Goal: Find specific page/section: Find specific page/section

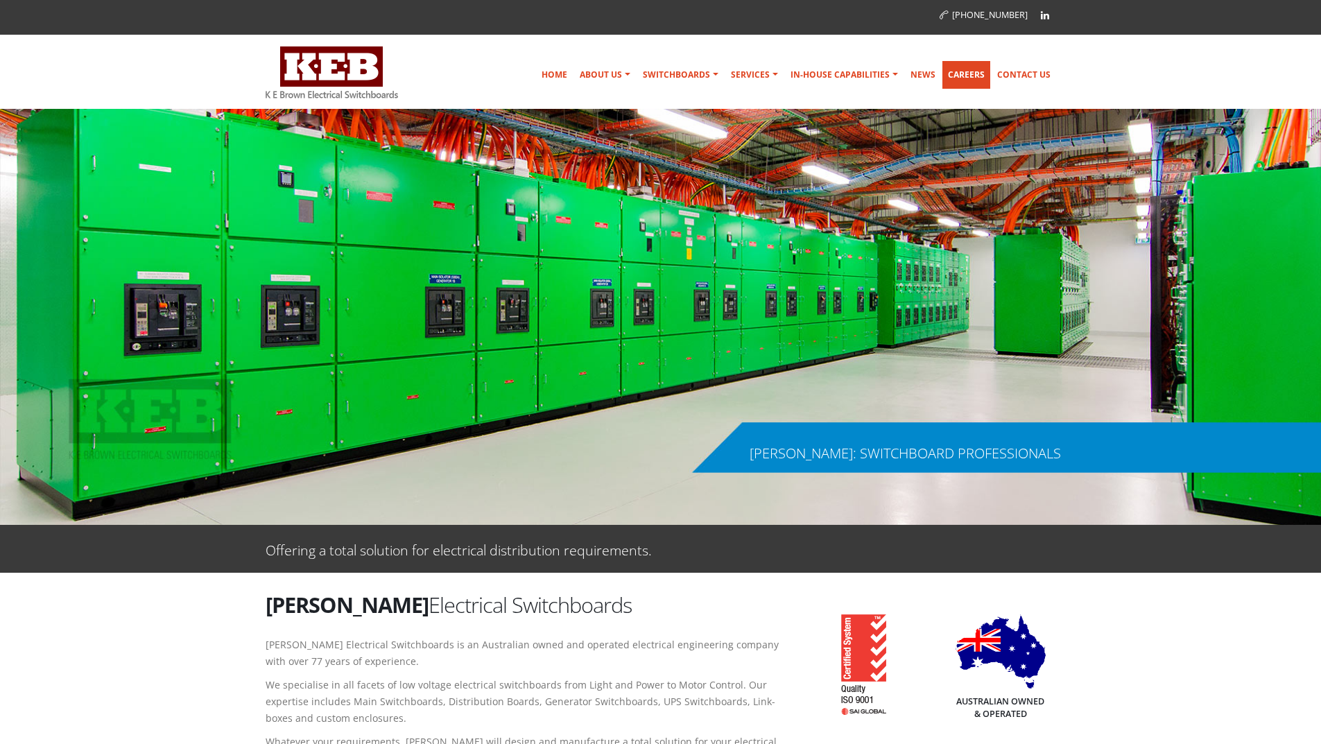
click at [962, 70] on link "Careers" at bounding box center [967, 75] width 48 height 28
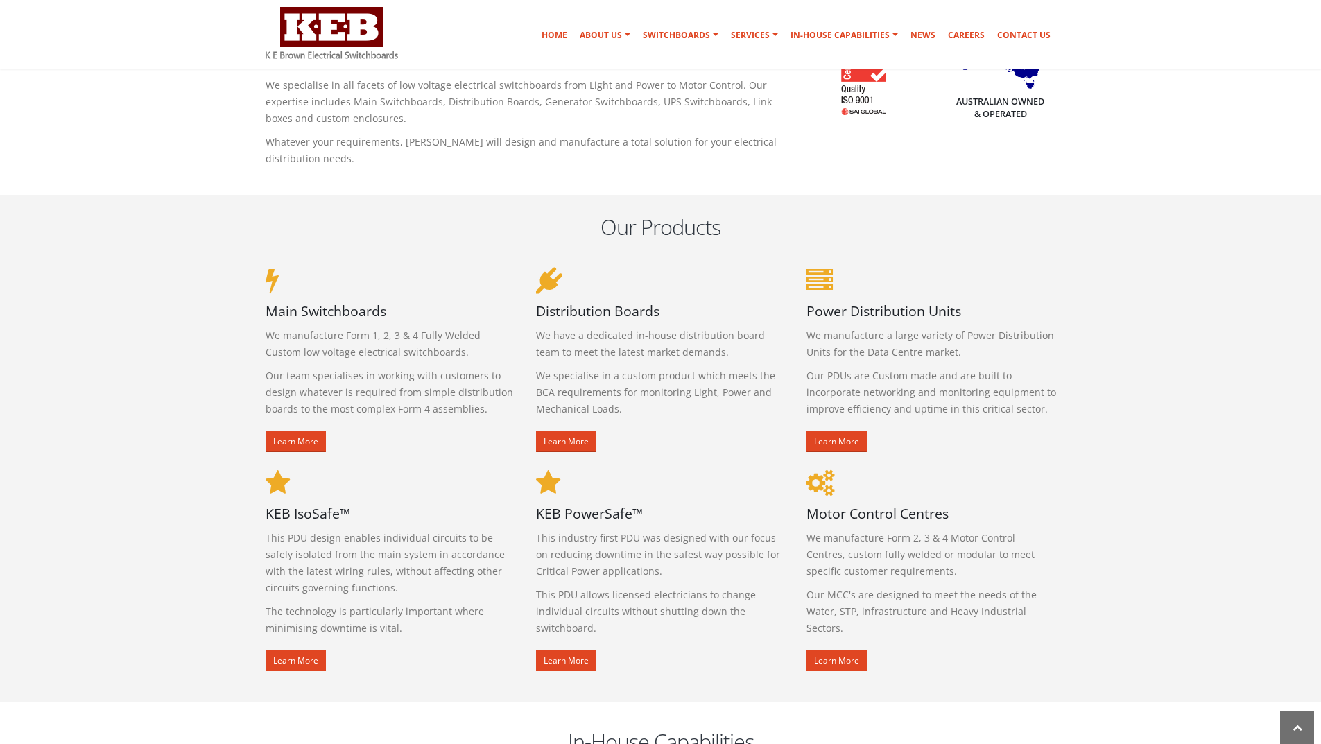
scroll to position [208, 0]
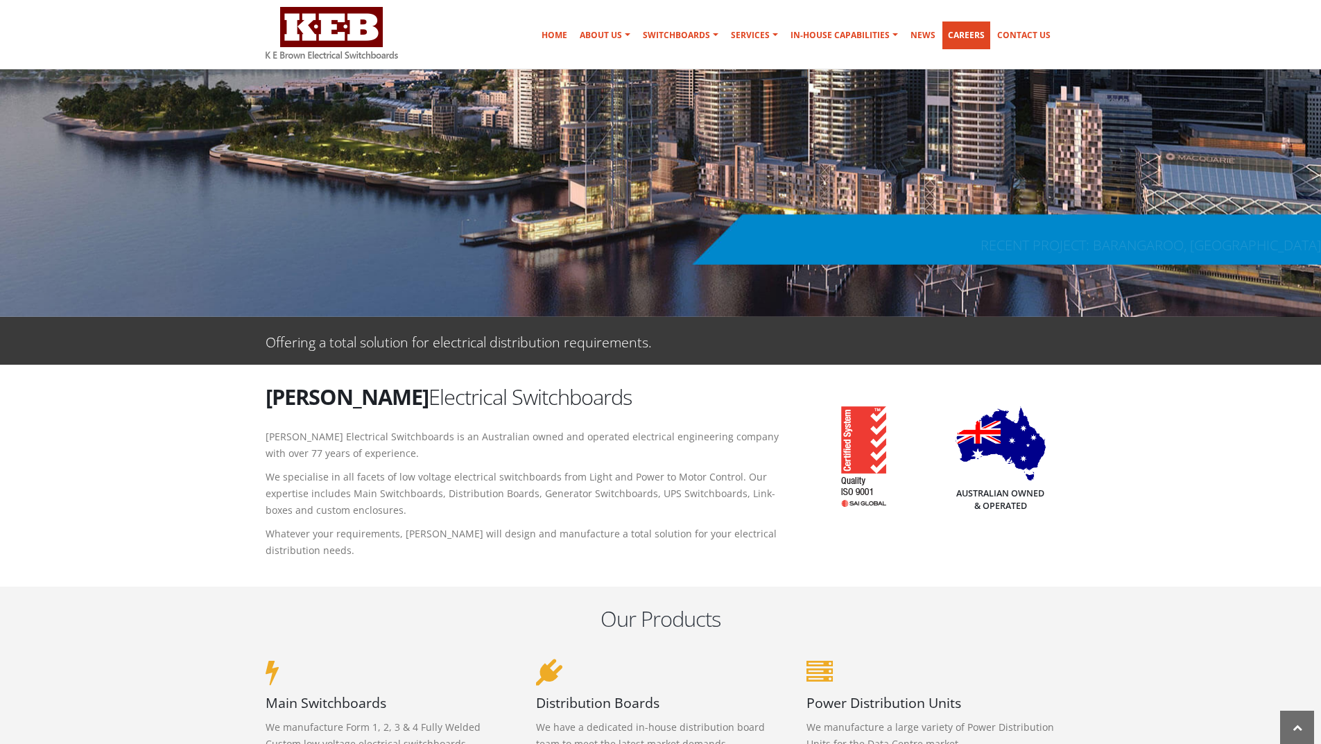
click at [965, 33] on link "Careers" at bounding box center [967, 36] width 48 height 28
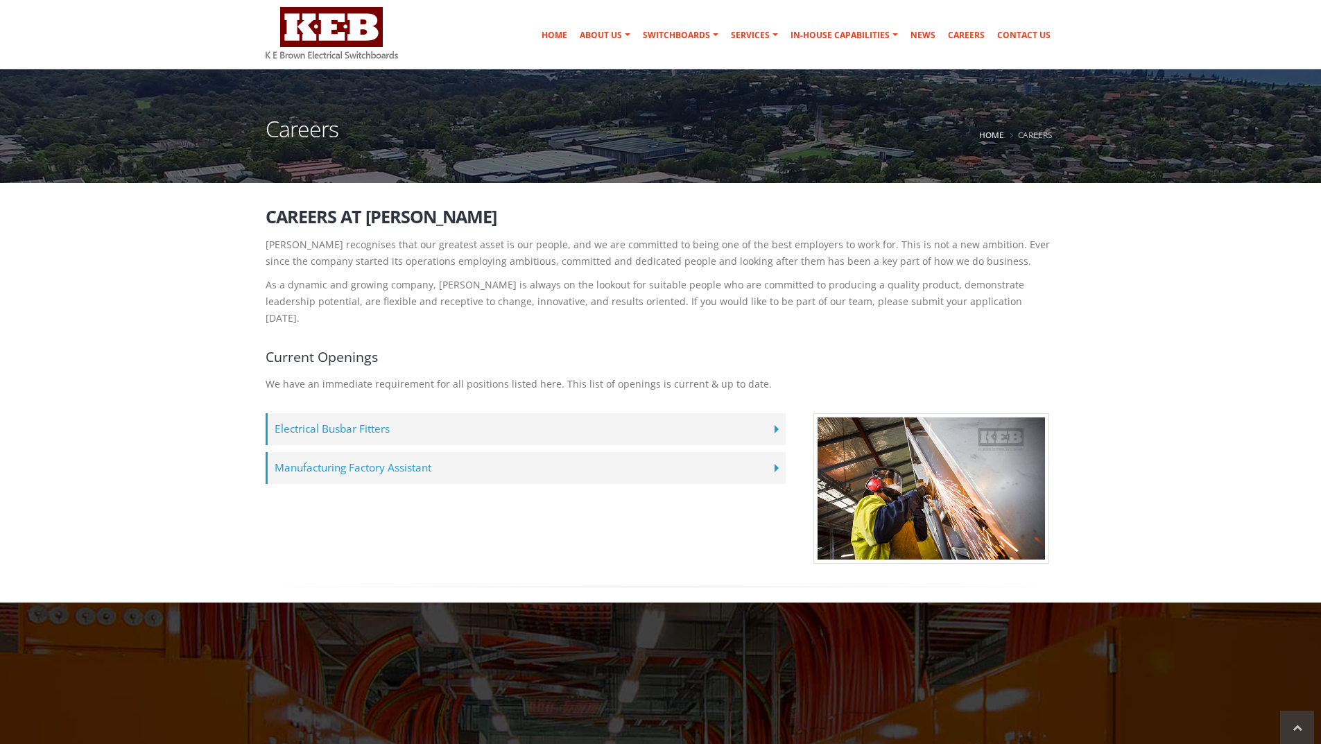
scroll to position [139, 0]
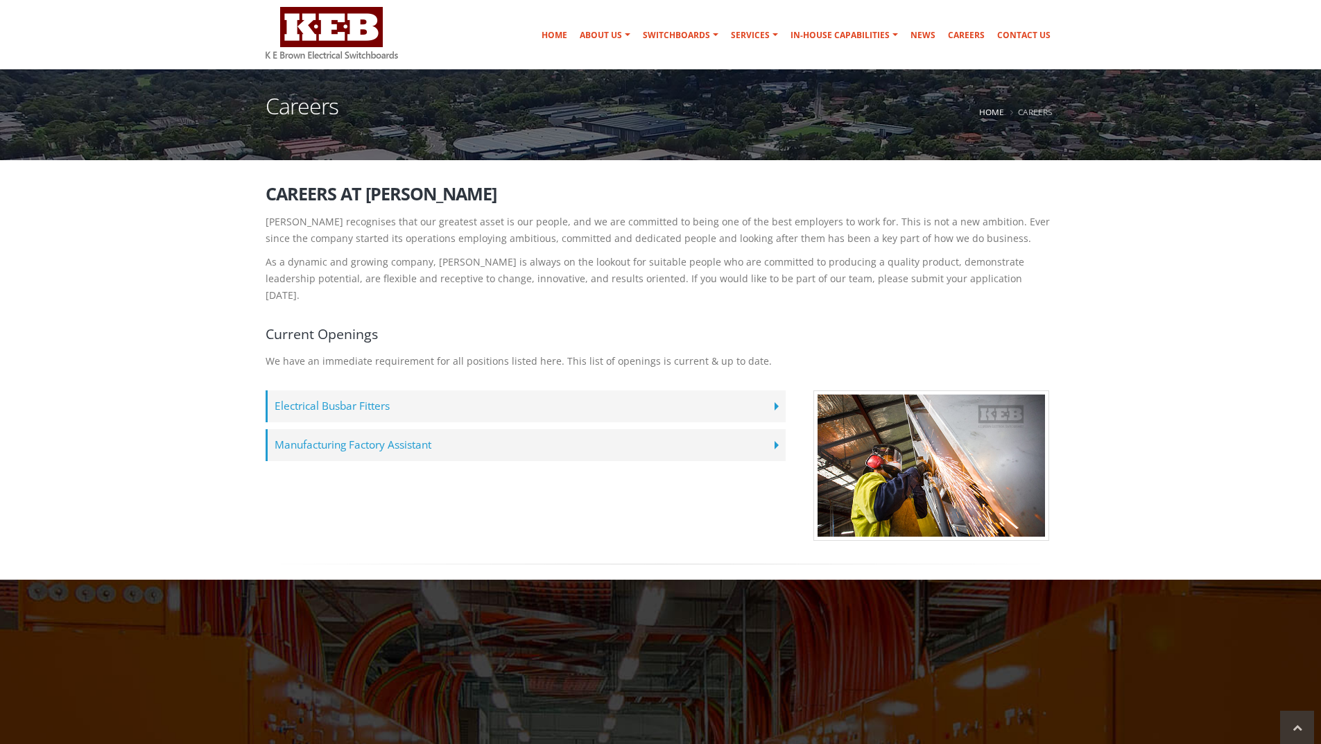
click at [770, 391] on label "Electrical Busbar Fitters" at bounding box center [526, 407] width 520 height 32
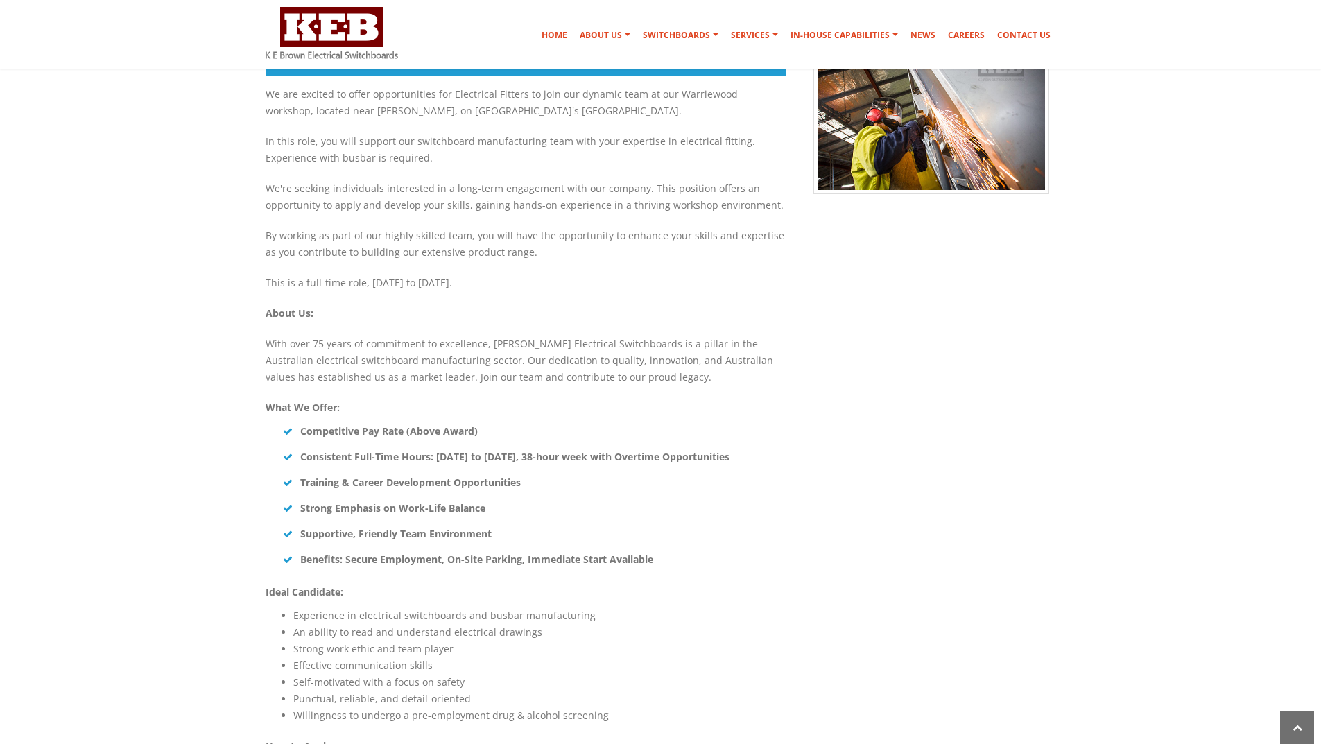
scroll to position [0, 0]
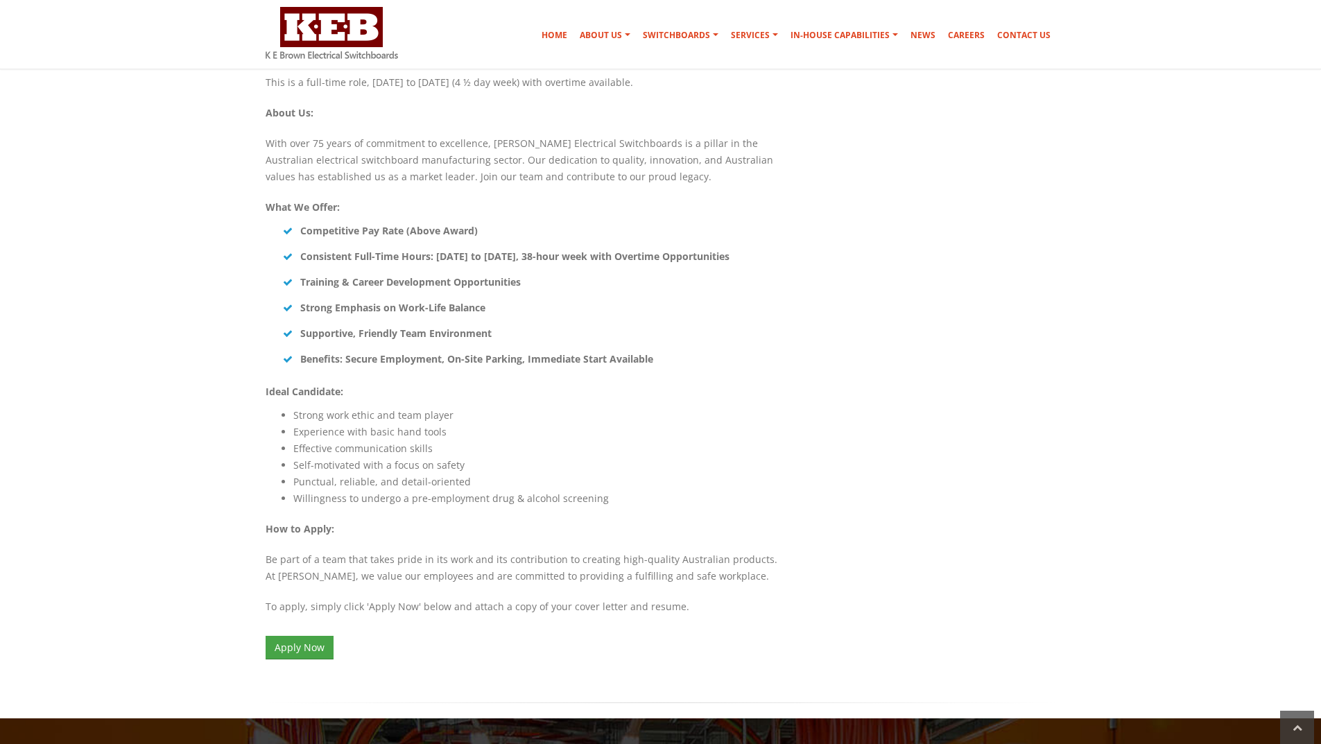
scroll to position [763, 0]
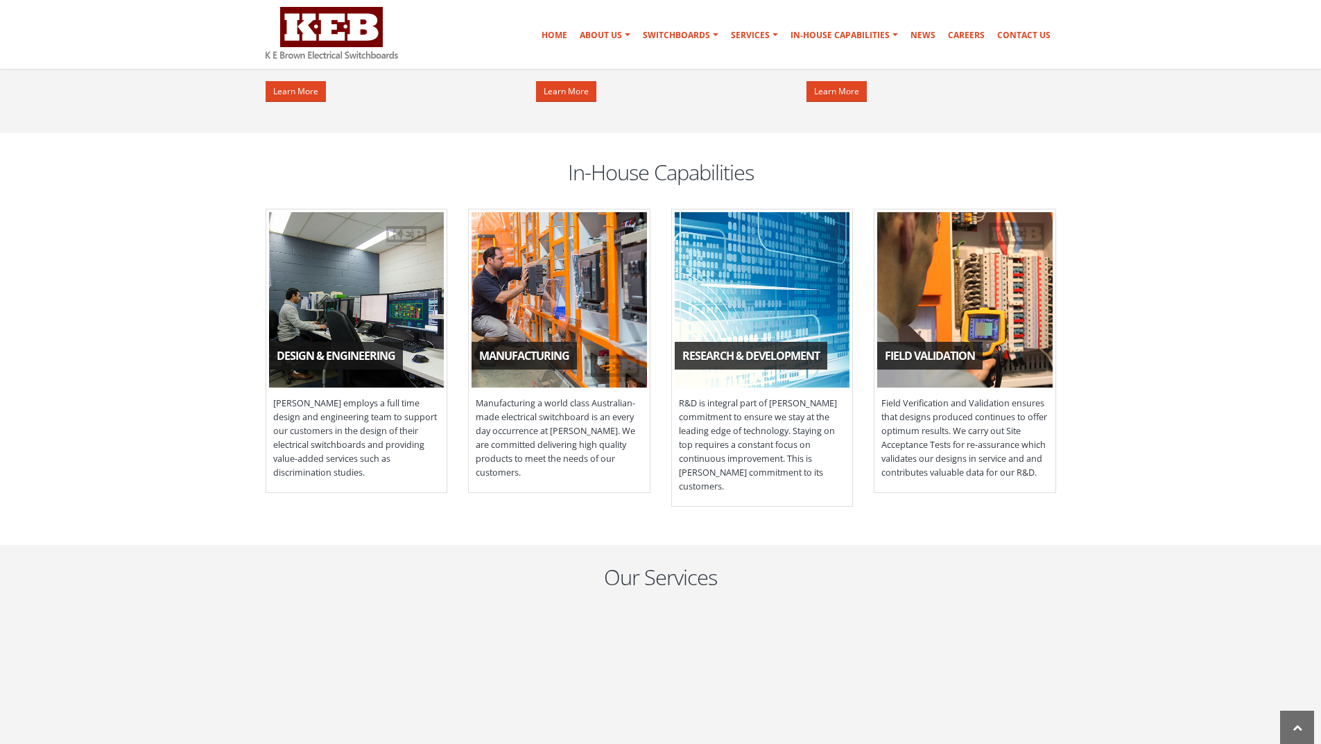
scroll to position [1249, 0]
